Goal: Check status: Check status

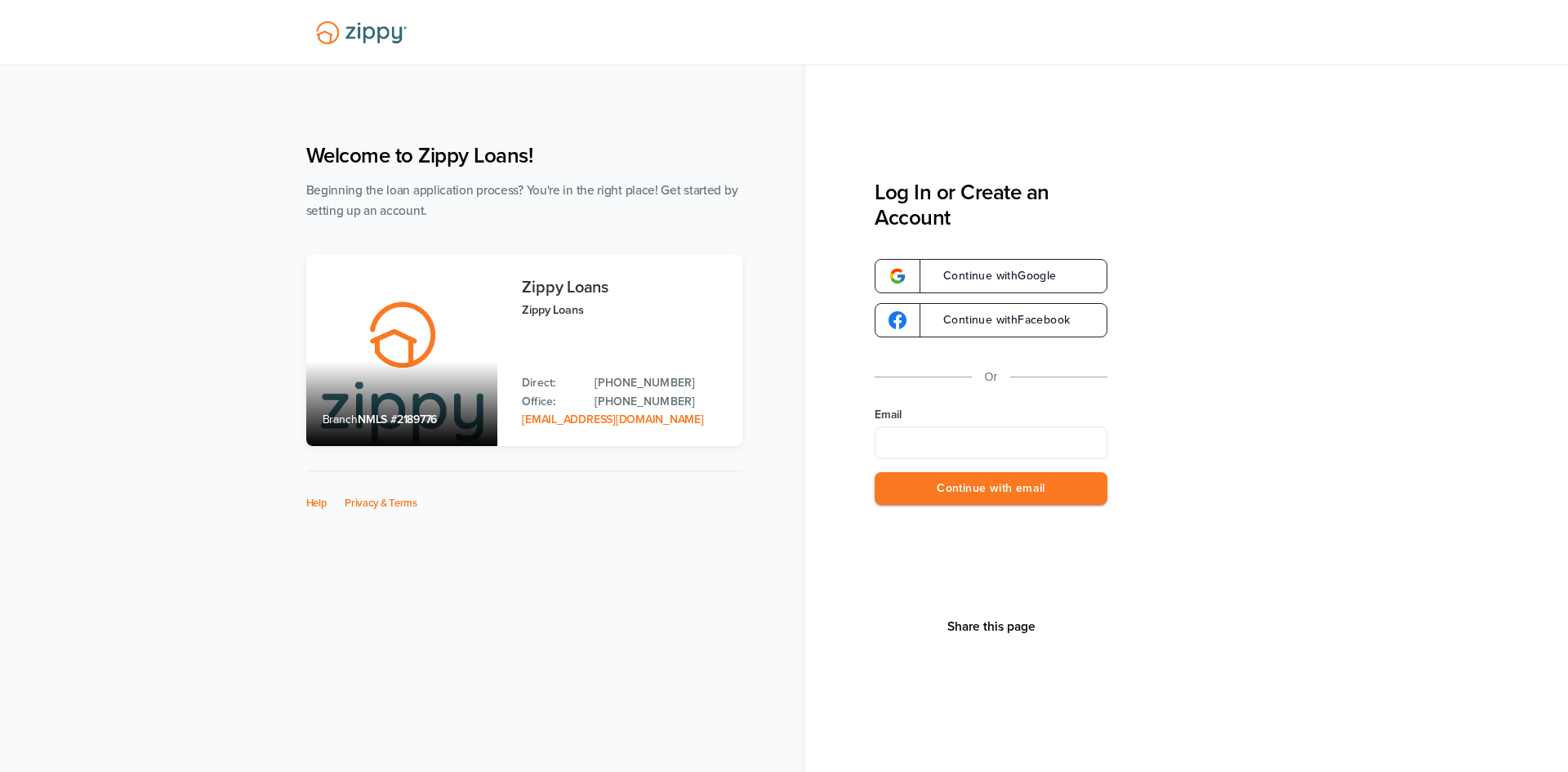
type input "**********"
click at [996, 481] on button "Continue with email" at bounding box center [990, 489] width 233 height 33
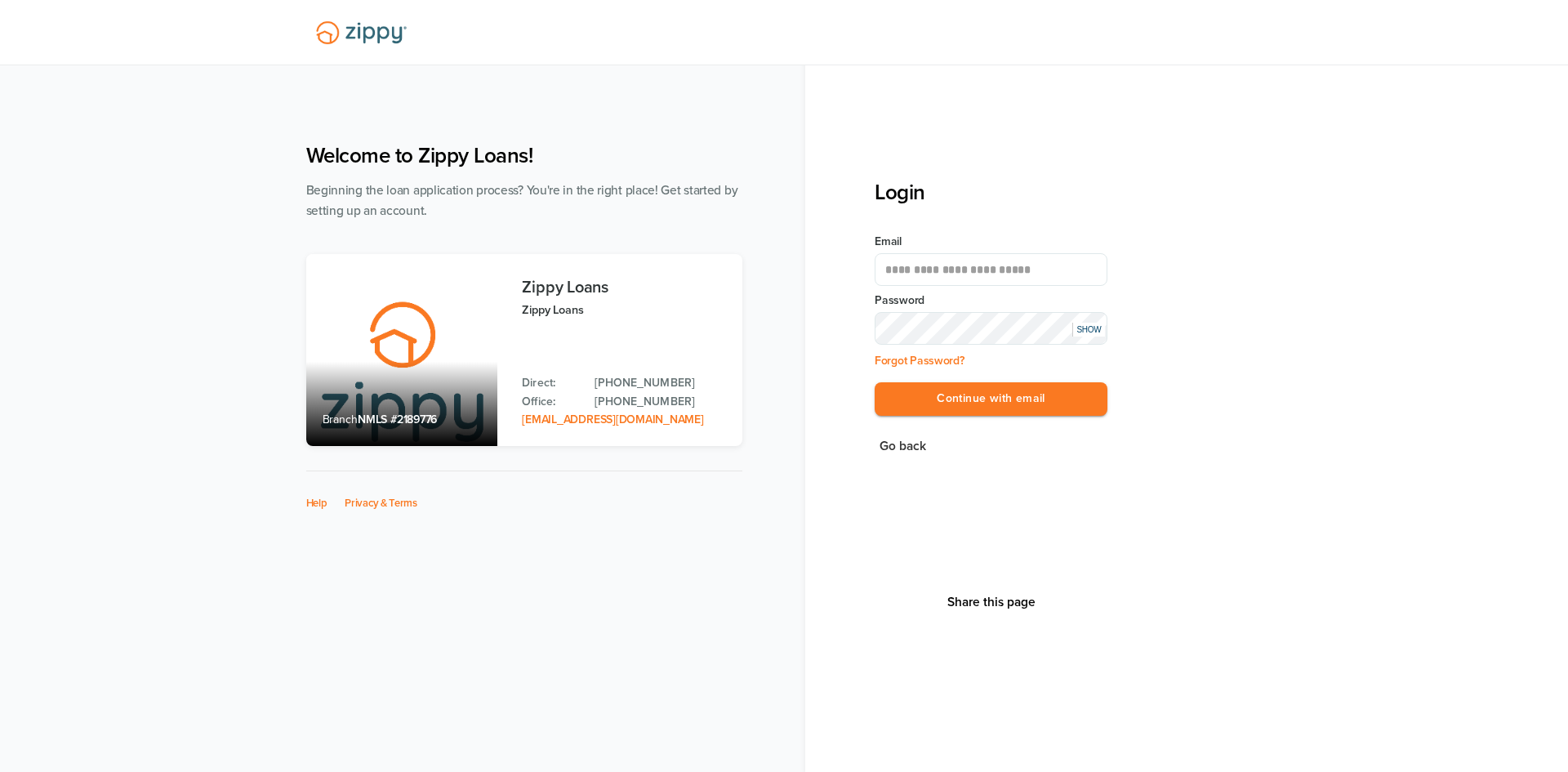
click at [1049, 420] on div "**********" at bounding box center [990, 334] width 233 height 202
click at [1051, 395] on button "Continue with email" at bounding box center [990, 399] width 233 height 33
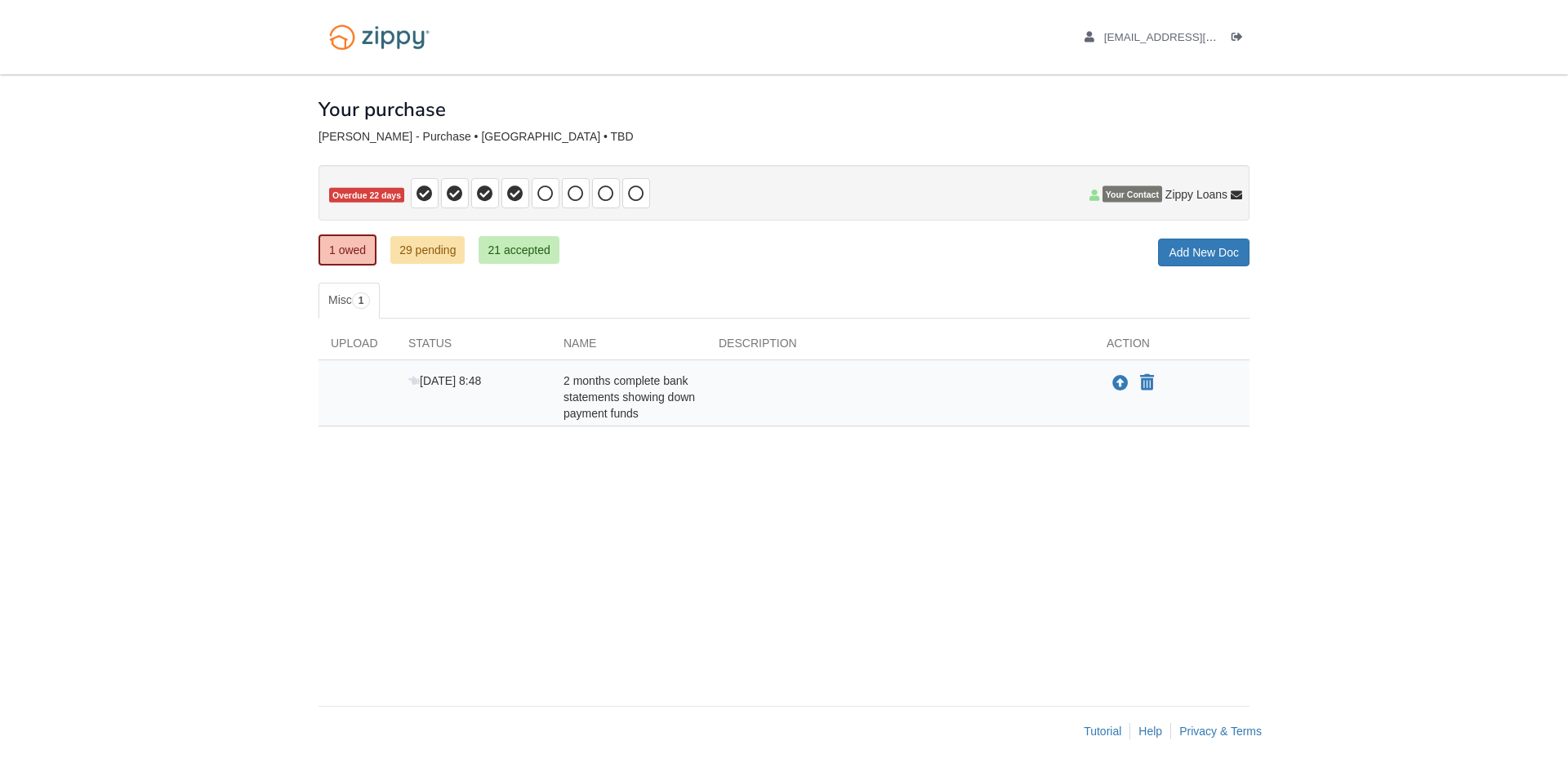
click at [1300, 177] on body "[EMAIL_ADDRESS][DOMAIN_NAME] Logout" at bounding box center [784, 386] width 1568 height 772
click at [542, 250] on link "21 accepted" at bounding box center [519, 249] width 80 height 27
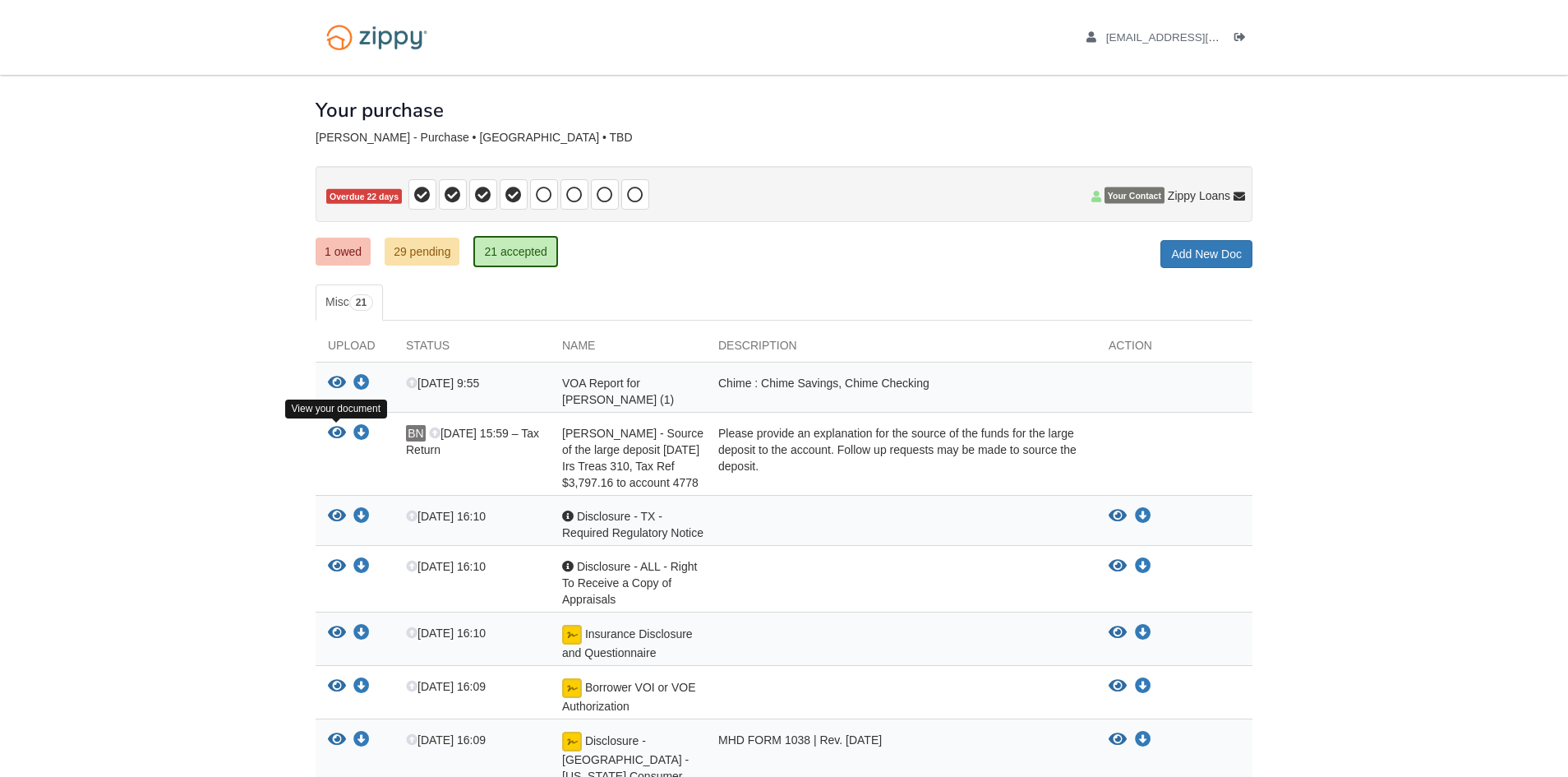
click at [338, 432] on icon "View Brittney Nolan - Source of the large deposit July 25, 2025 Irs Treas 310, …" at bounding box center [337, 433] width 18 height 17
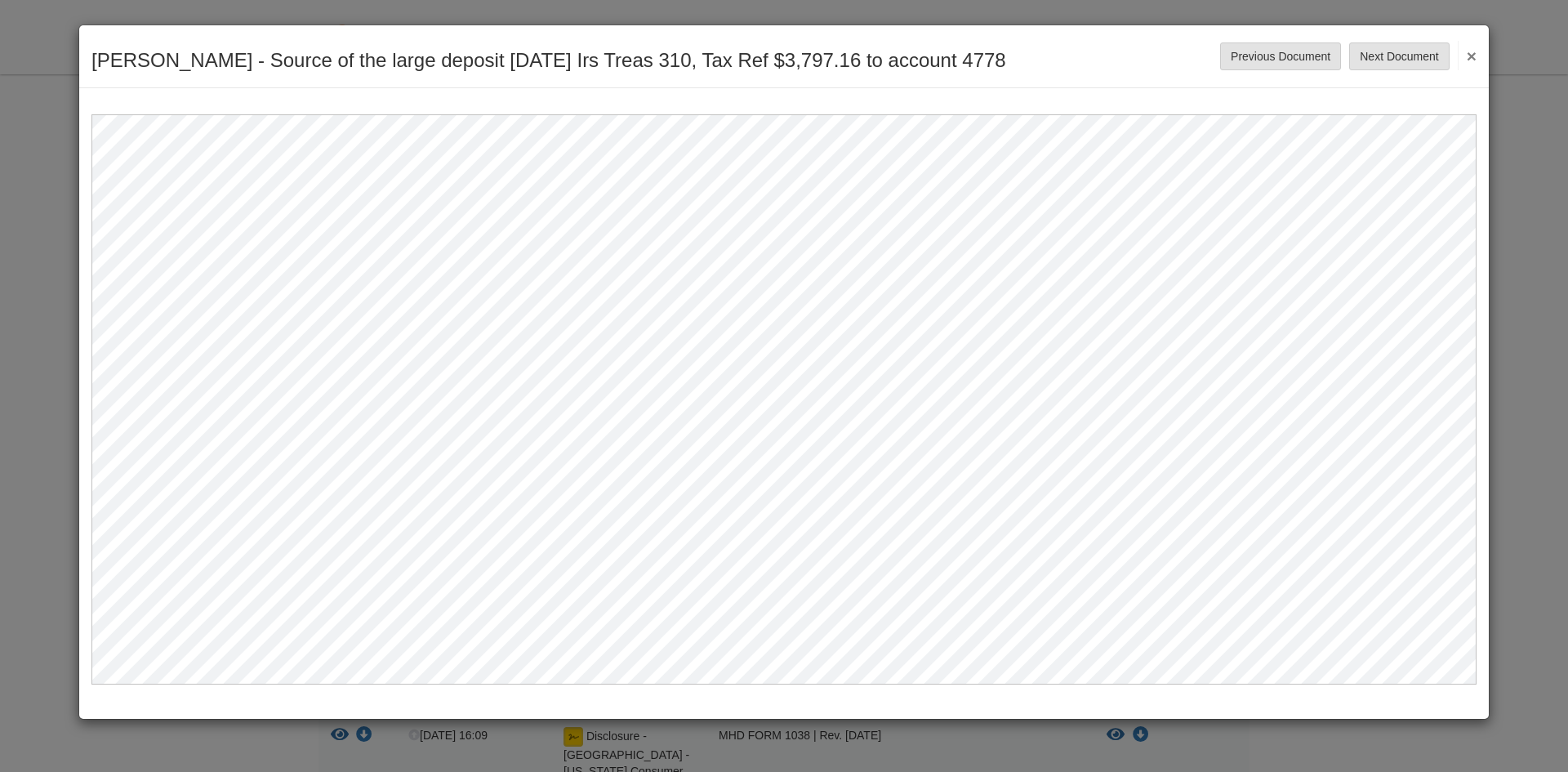
click at [1469, 57] on button "×" at bounding box center [1467, 55] width 19 height 29
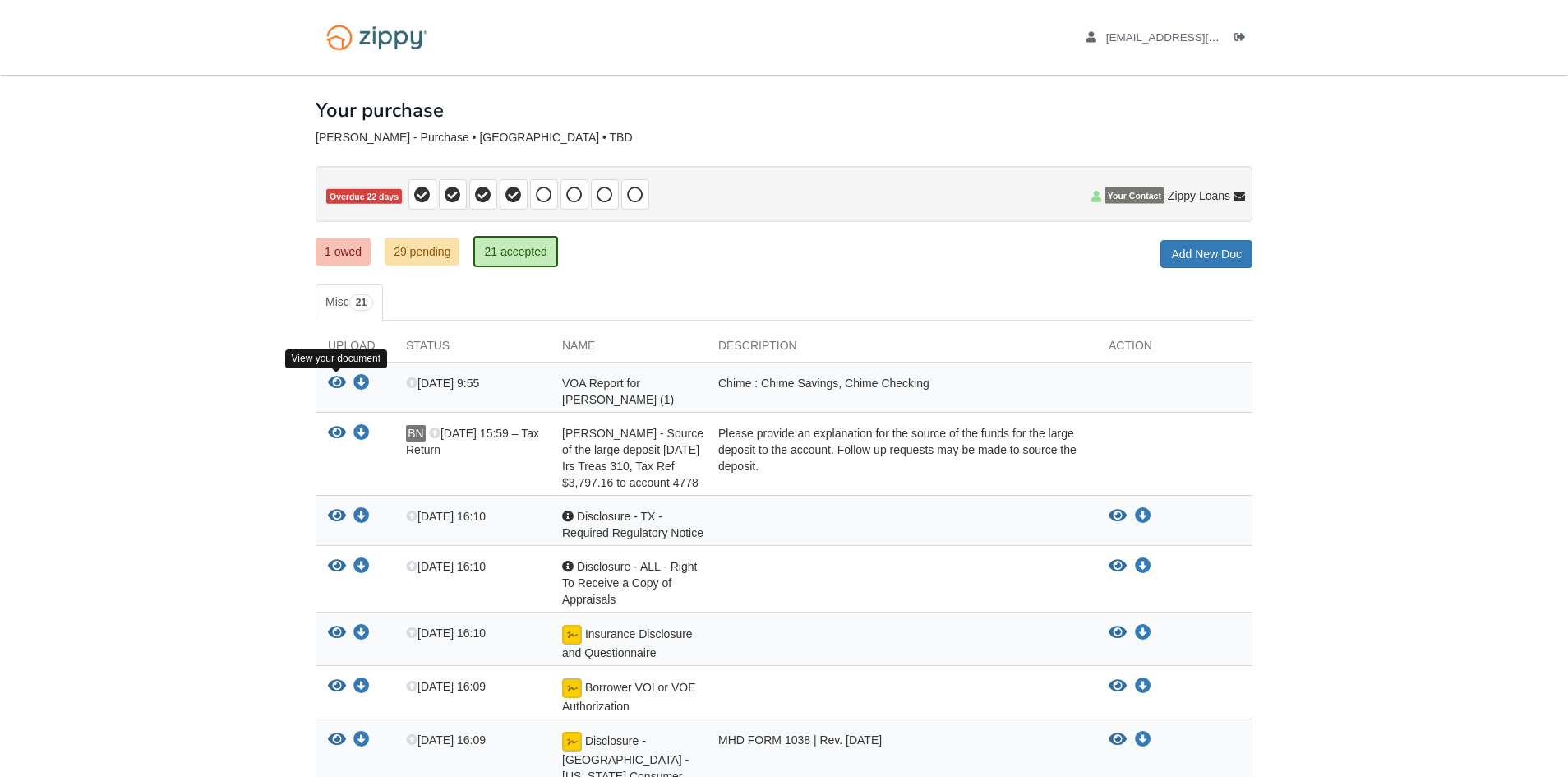
click at [341, 384] on icon "View VOA Report for Brittney Nolan (1)" at bounding box center [337, 383] width 18 height 17
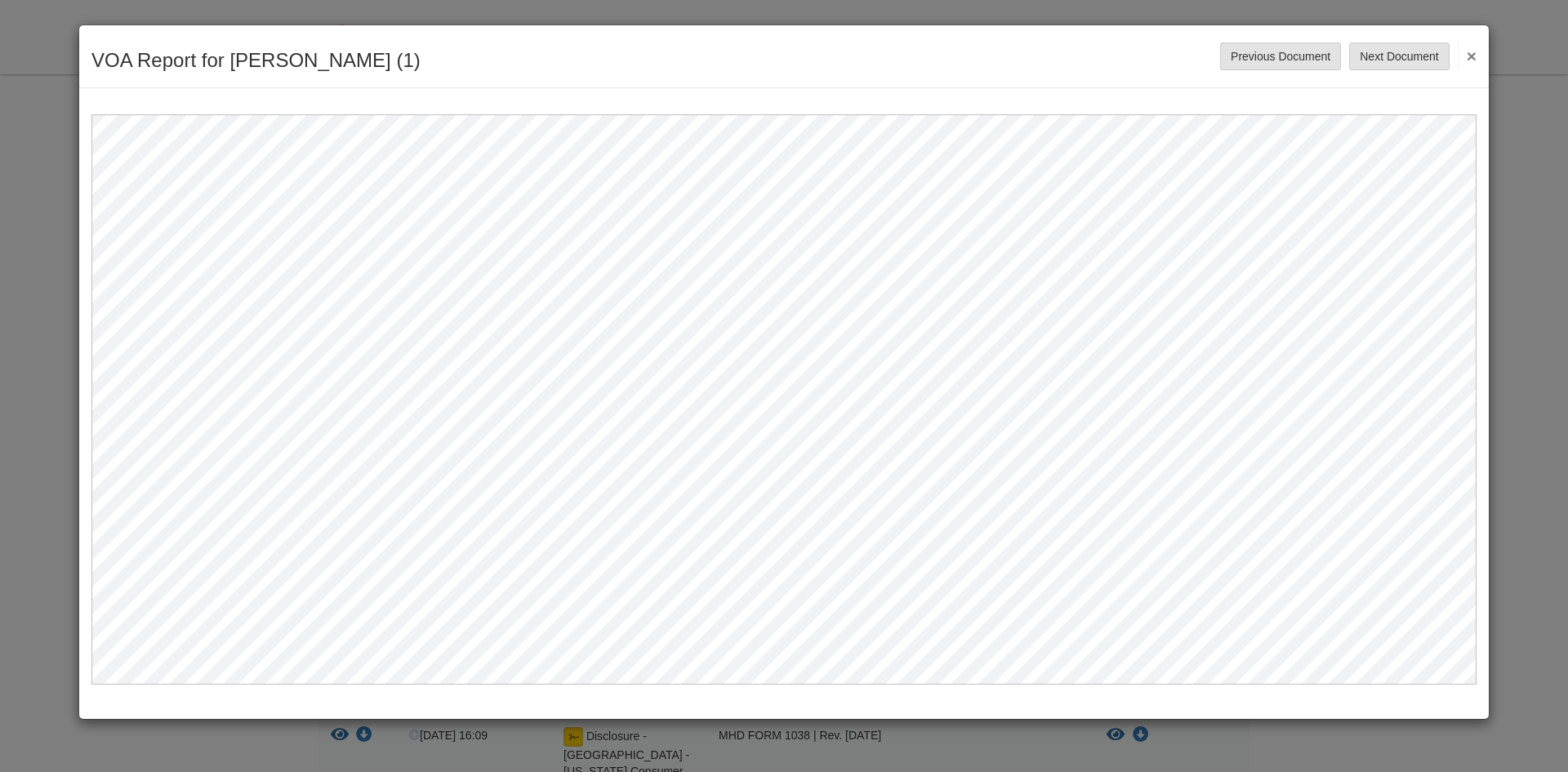
click at [1477, 49] on div "VOA Report for [PERSON_NAME] (1) Save Cancel Previous Document Next Document ×" at bounding box center [784, 57] width 1409 height 63
click at [1474, 52] on button "×" at bounding box center [1467, 55] width 19 height 29
